Goal: Find contact information: Find contact information

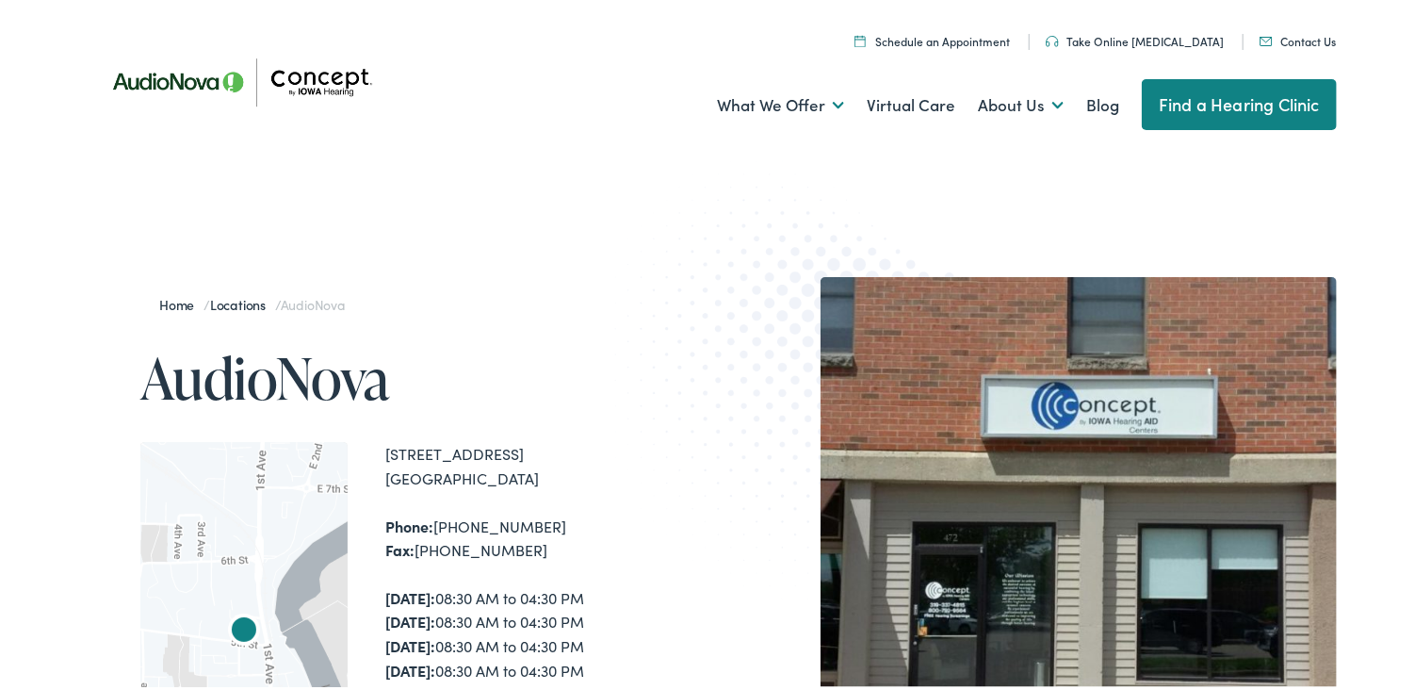
drag, startPoint x: 1272, startPoint y: 35, endPoint x: 988, endPoint y: 195, distance: 325.7
click at [988, 195] on img at bounding box center [820, 382] width 413 height 451
click at [1262, 37] on img at bounding box center [1266, 37] width 13 height 9
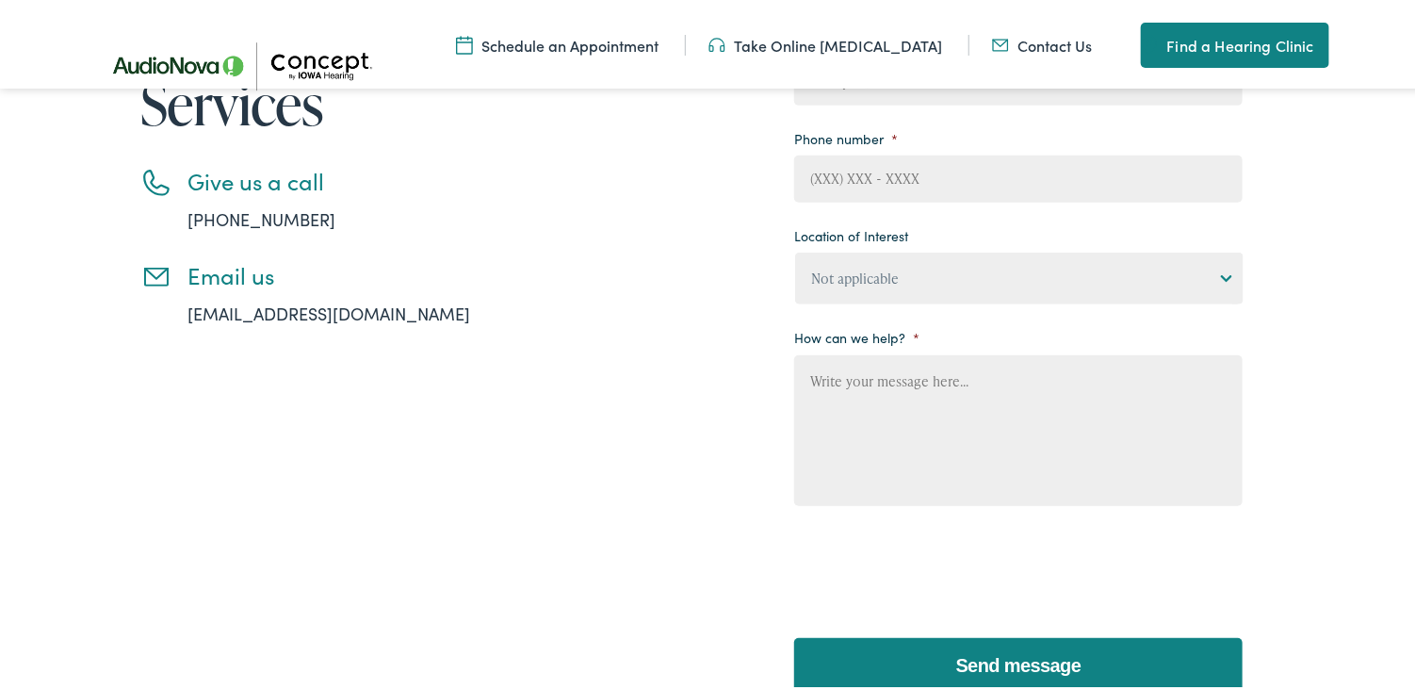
scroll to position [377, 0]
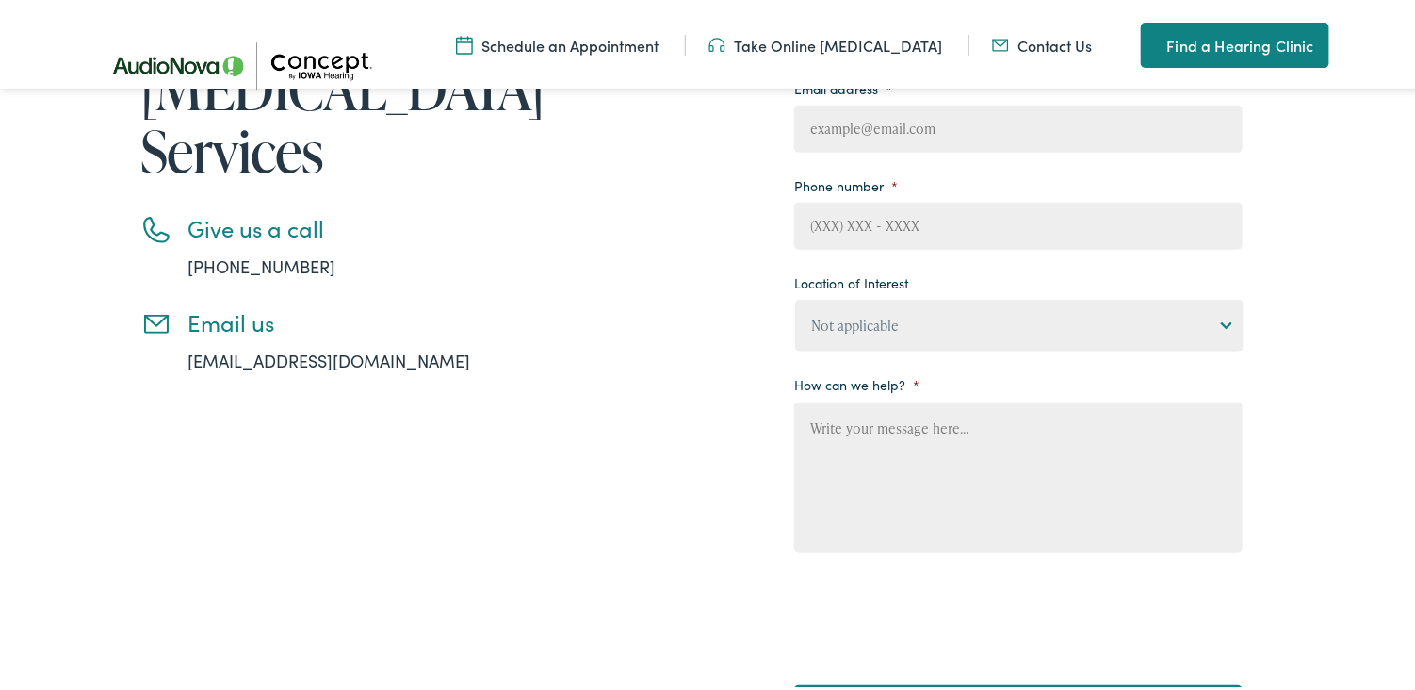
drag, startPoint x: 276, startPoint y: 354, endPoint x: 199, endPoint y: 436, distance: 112.6
click at [199, 436] on div "Contact Us for Hearing Loss Services Give us a call 888-480-2052 Email us info@…" at bounding box center [309, 352] width 433 height 817
drag, startPoint x: 384, startPoint y: 355, endPoint x: 180, endPoint y: 353, distance: 204.5
click at [180, 353] on li "Email us info@iowahearing.com" at bounding box center [333, 337] width 386 height 64
copy link "info@iowahearing.com"
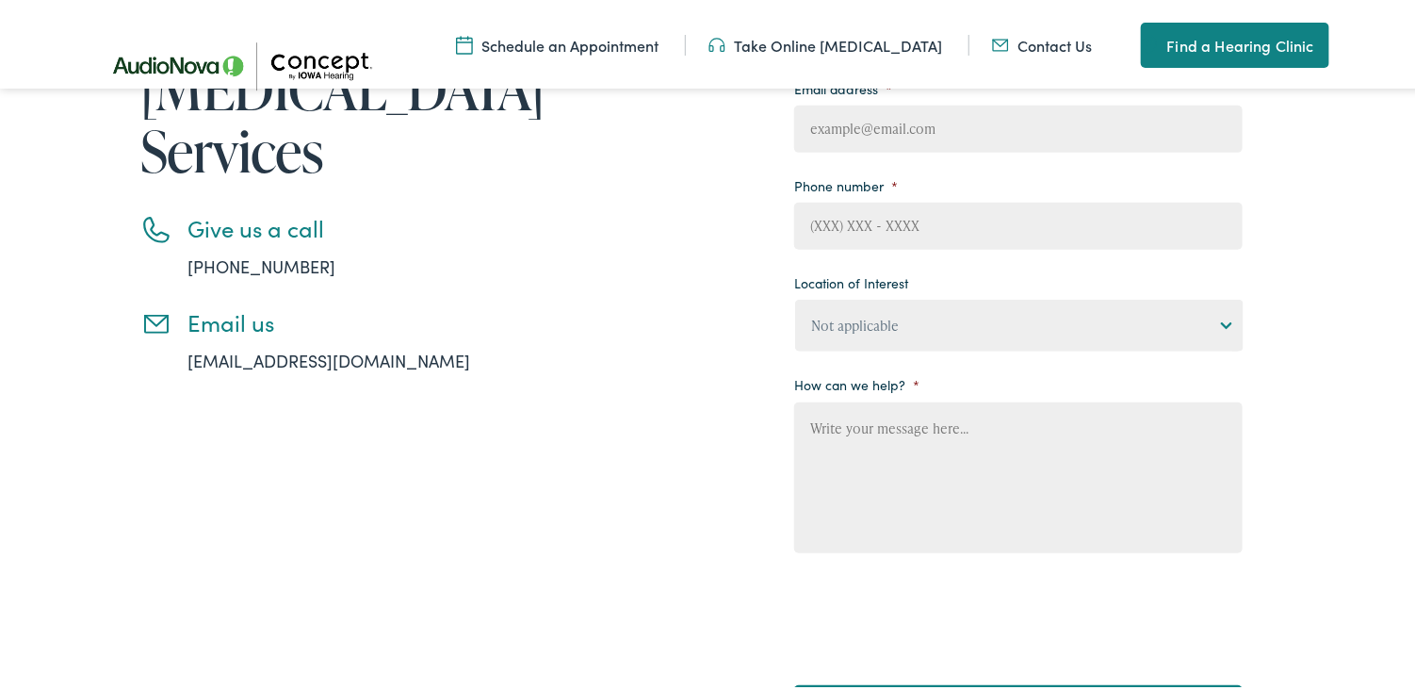
click at [670, 342] on div "Contact Us for Hearing Loss Services Give us a call 888-480-2052 Email us info@…" at bounding box center [667, 352] width 1149 height 817
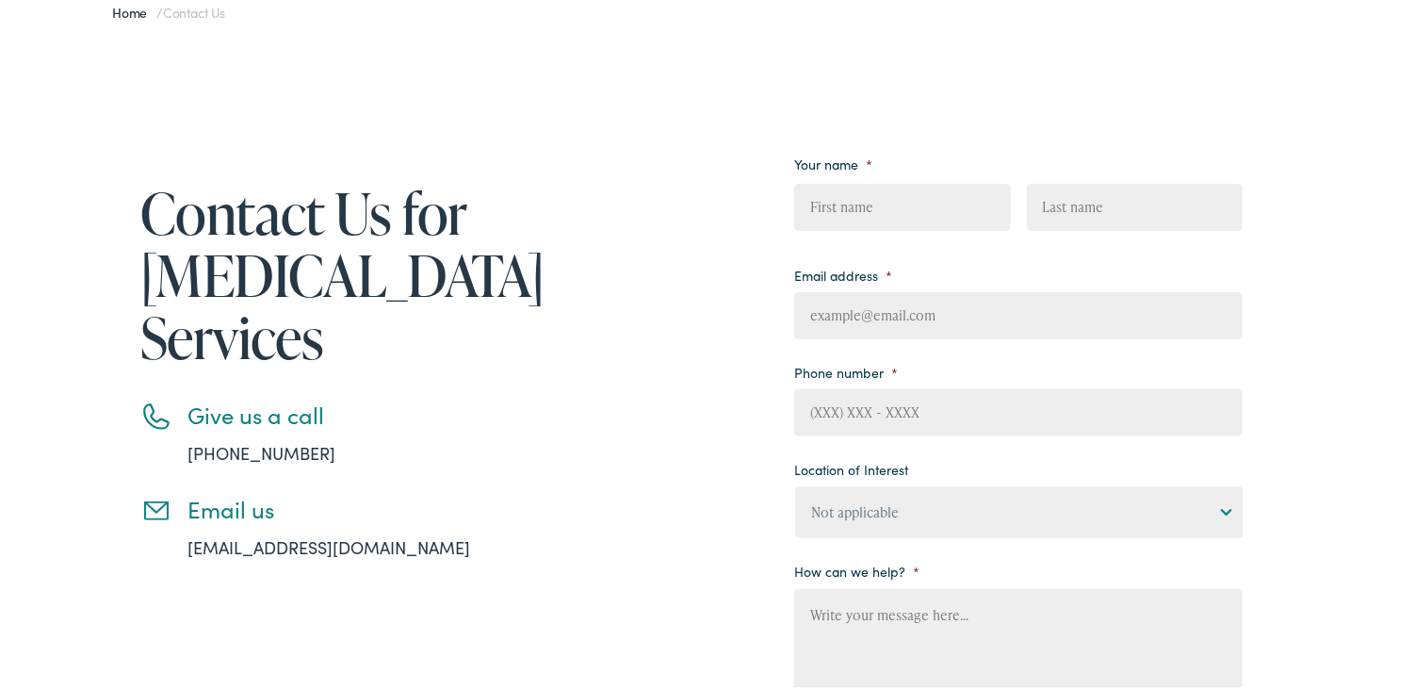
scroll to position [0, 0]
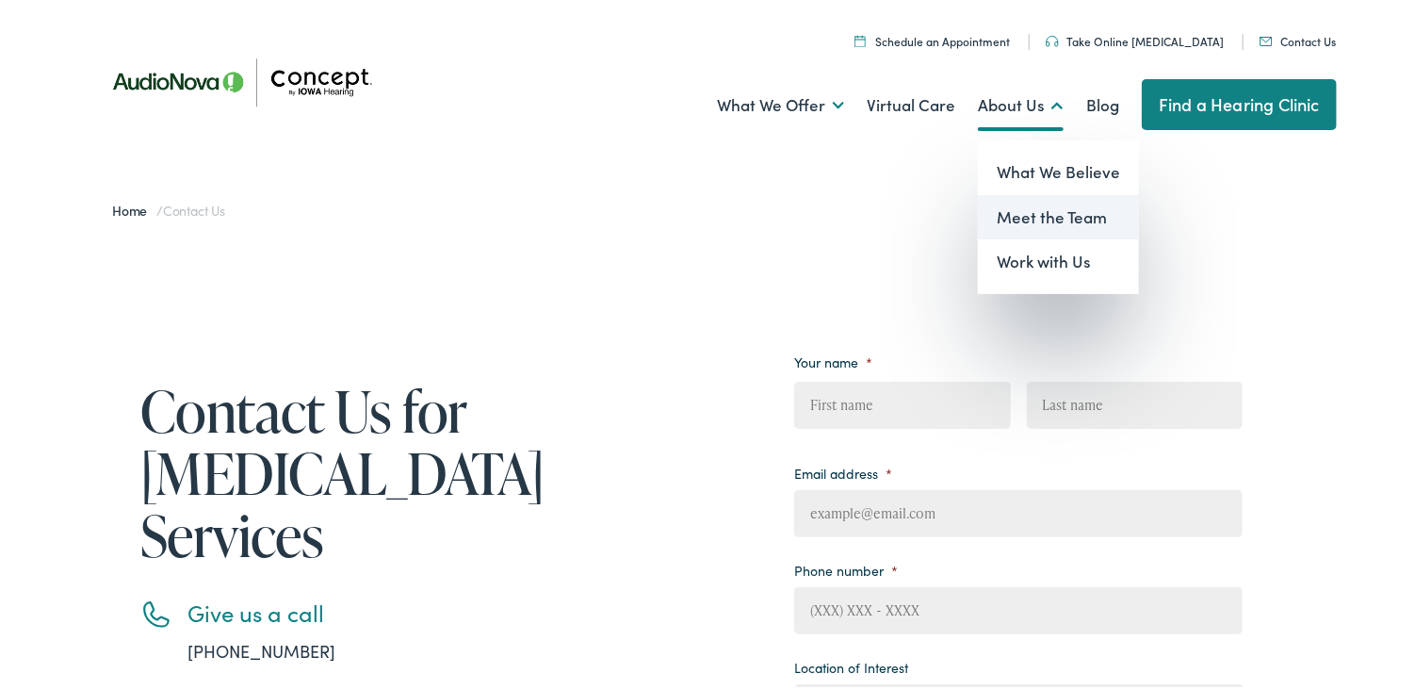
click at [1037, 216] on link "Meet the Team" at bounding box center [1058, 213] width 161 height 45
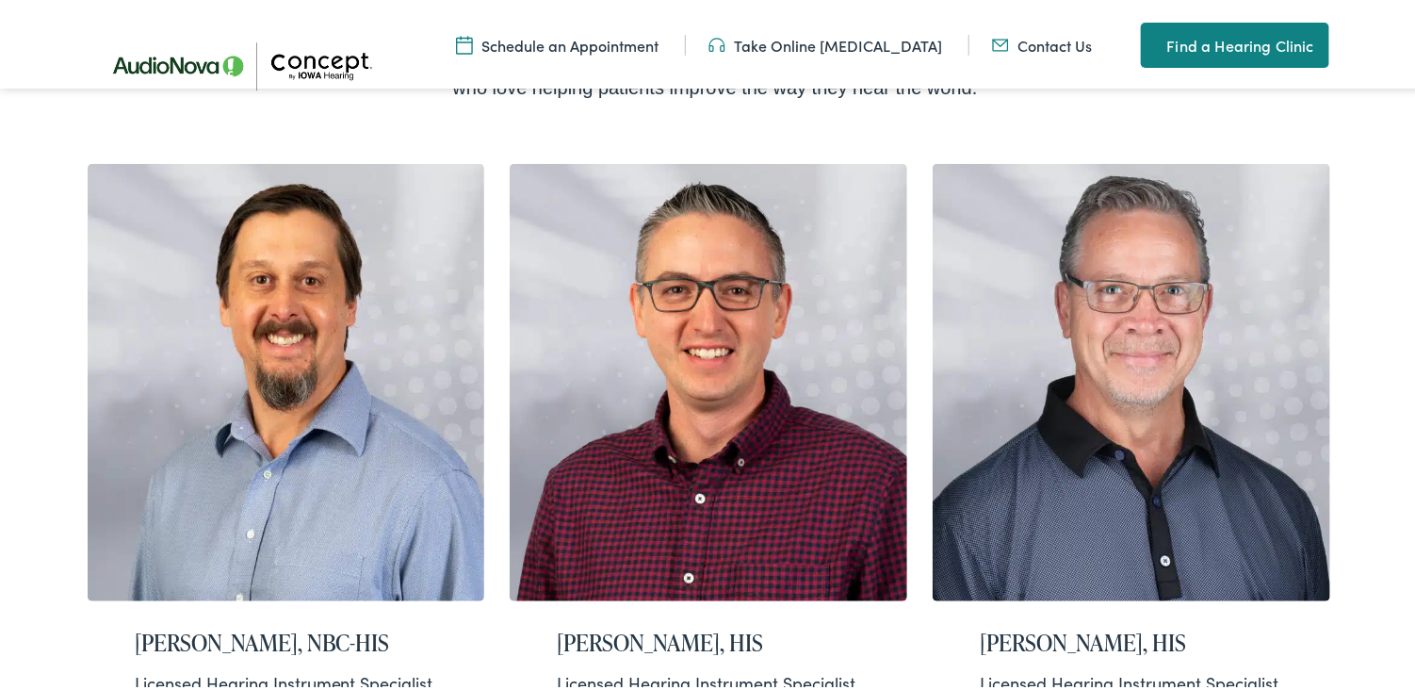
scroll to position [533, 0]
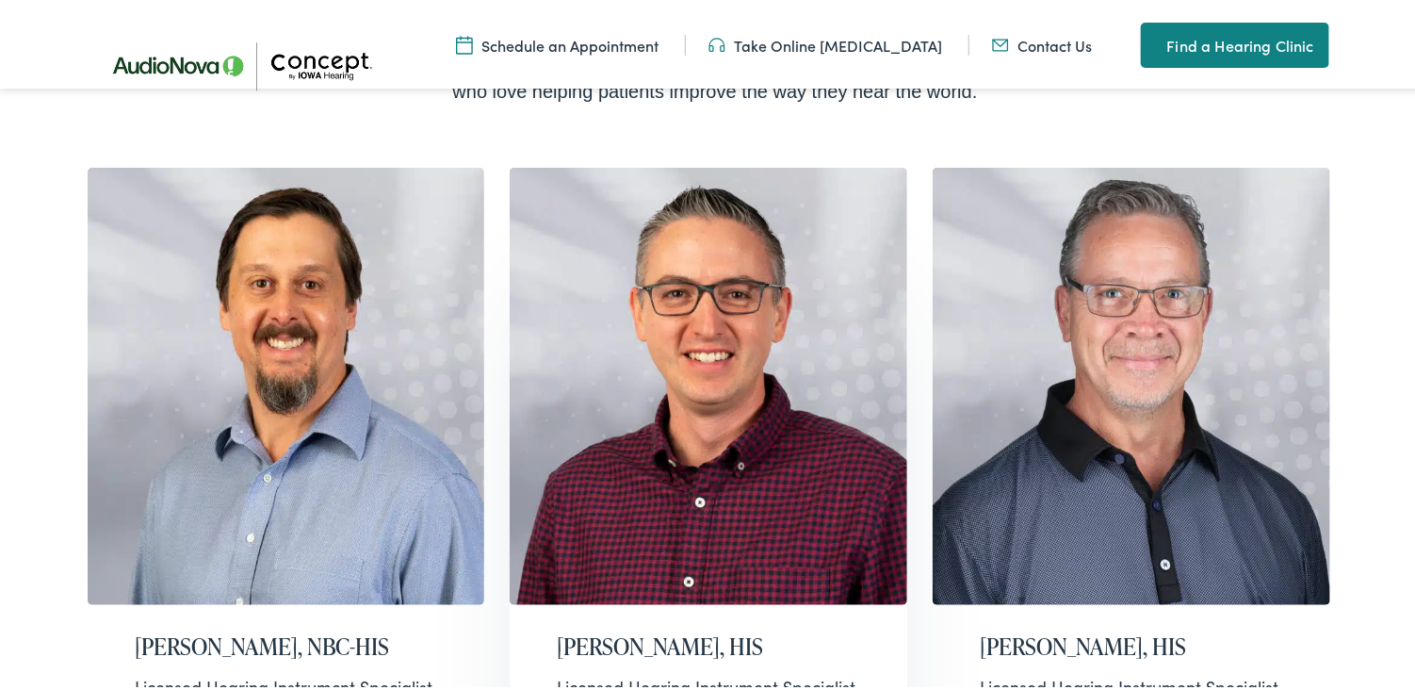
click at [629, 629] on h2 "[PERSON_NAME], HIS" at bounding box center [708, 642] width 303 height 27
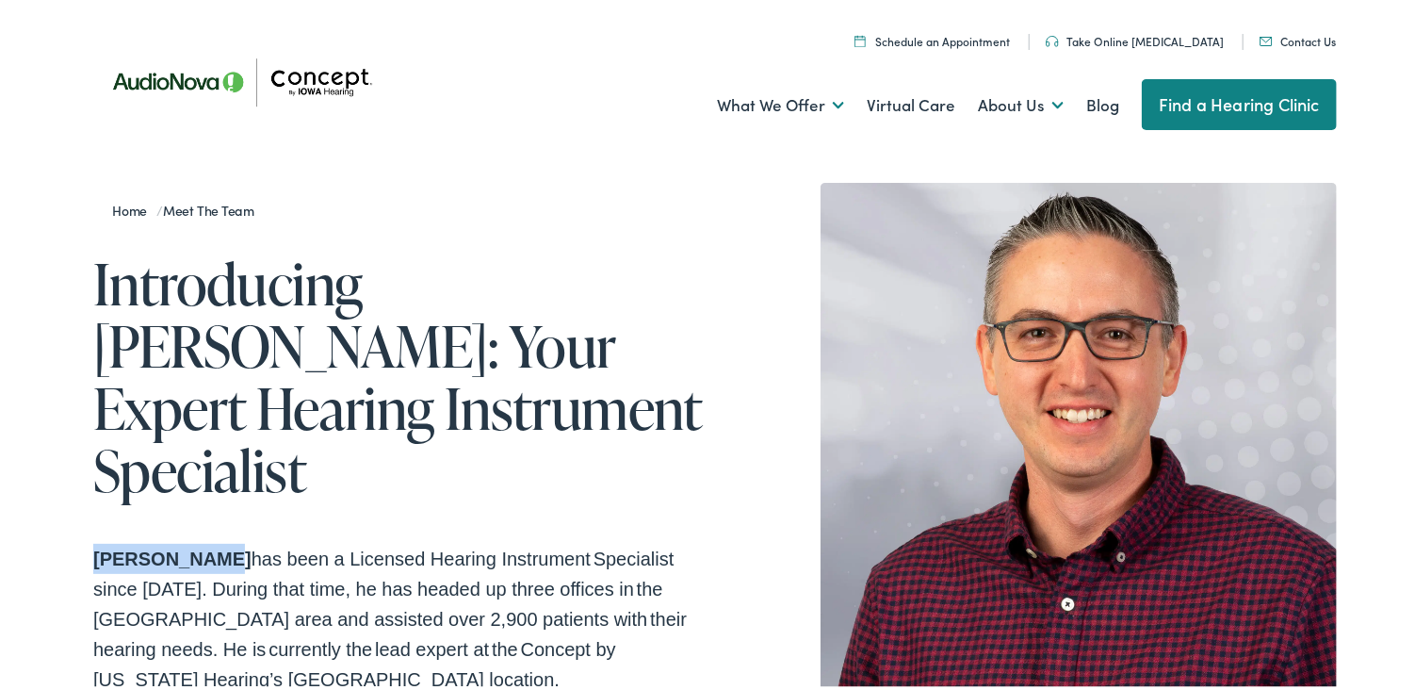
drag, startPoint x: 183, startPoint y: 495, endPoint x: 85, endPoint y: 497, distance: 98.0
copy strong "Eric Wolvers"
click at [685, 205] on div "Home / Meet the Team" at bounding box center [404, 207] width 622 height 57
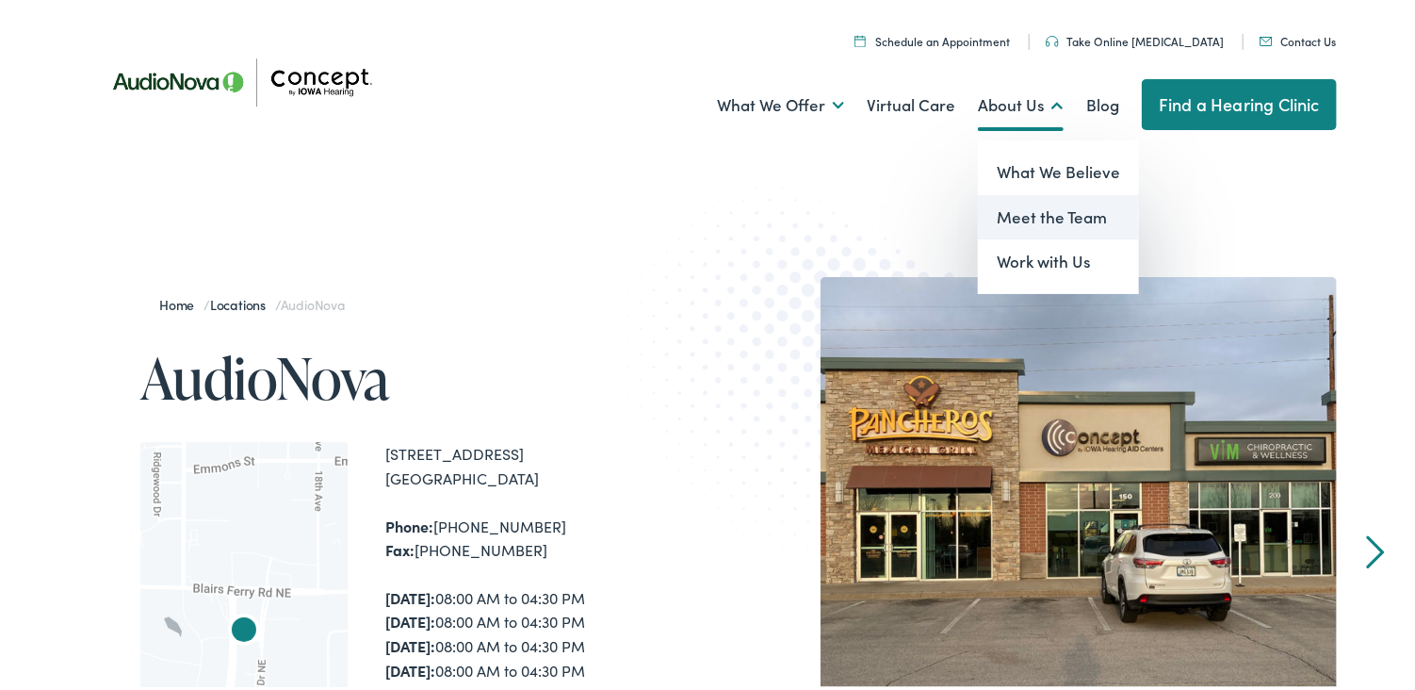
click at [1014, 207] on link "Meet the Team" at bounding box center [1058, 213] width 161 height 45
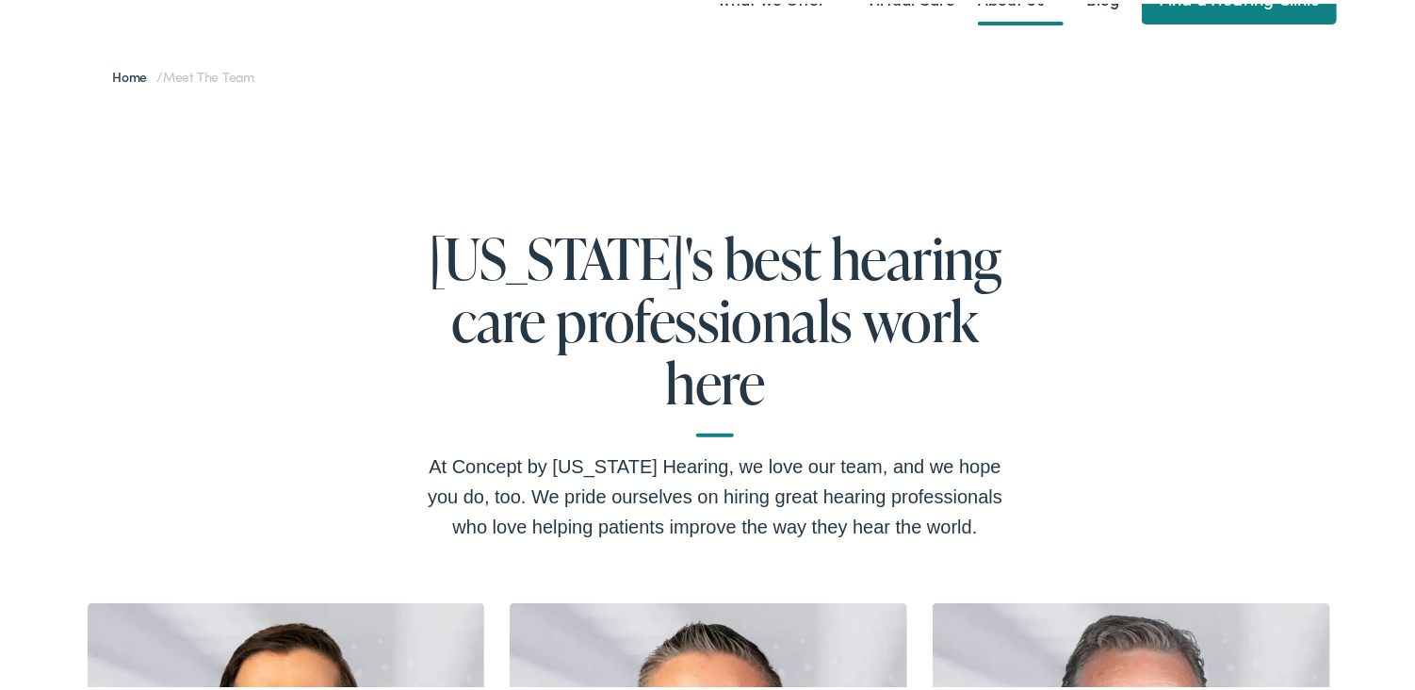
scroll to position [549, 0]
